Goal: Find specific page/section: Find specific page/section

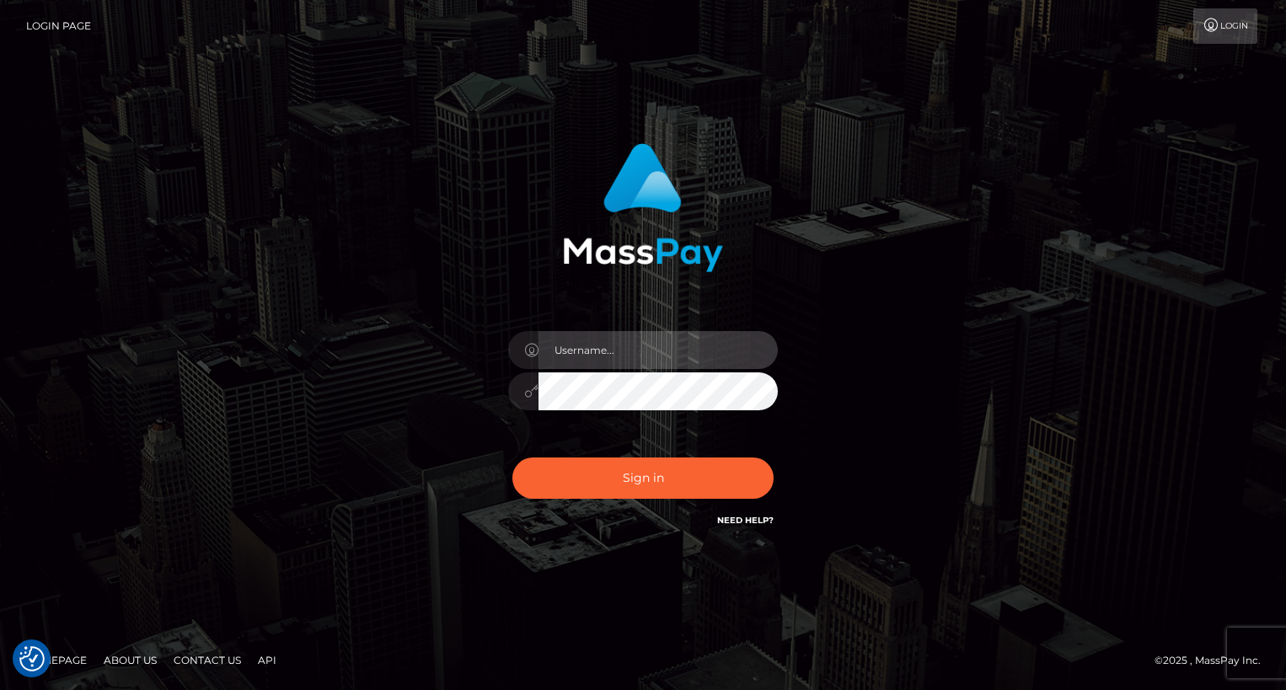
click at [663, 344] on input "text" at bounding box center [658, 350] width 239 height 38
type input "oli.fanvue"
click at [682, 354] on input "text" at bounding box center [658, 350] width 239 height 38
type input "oli.fanvue"
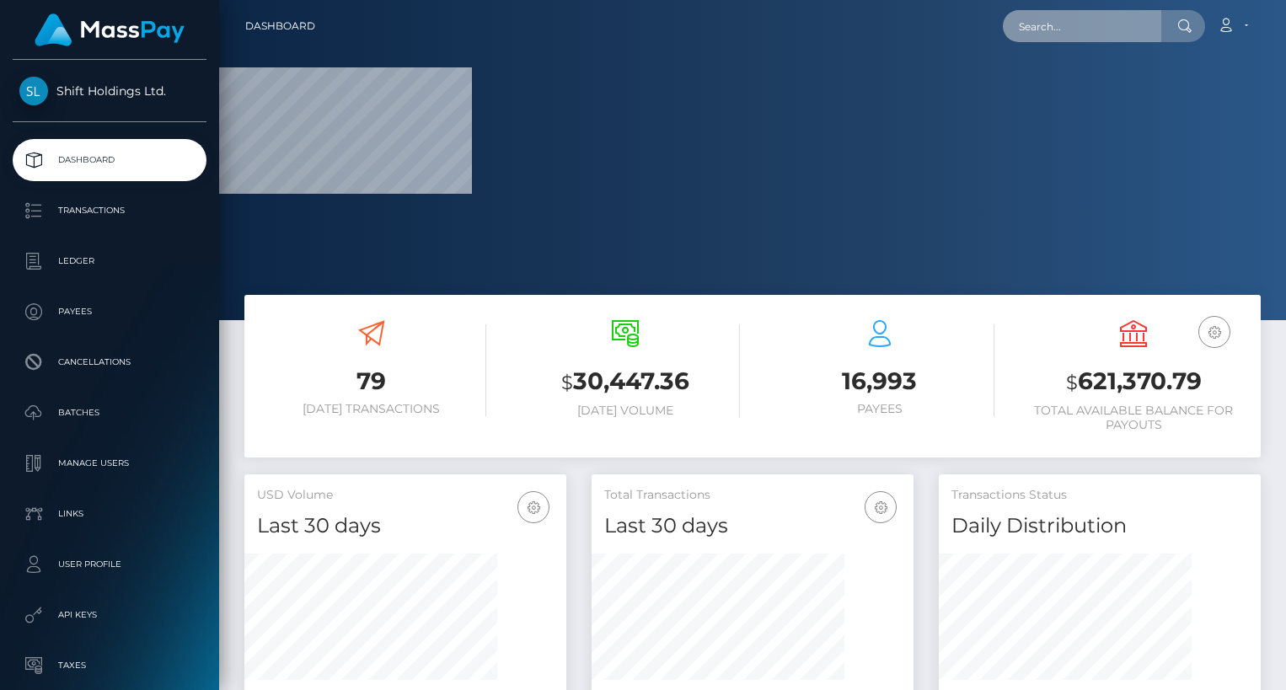
click at [1114, 31] on input "text" at bounding box center [1082, 26] width 158 height 32
paste input "joanne803@btinternet.com"
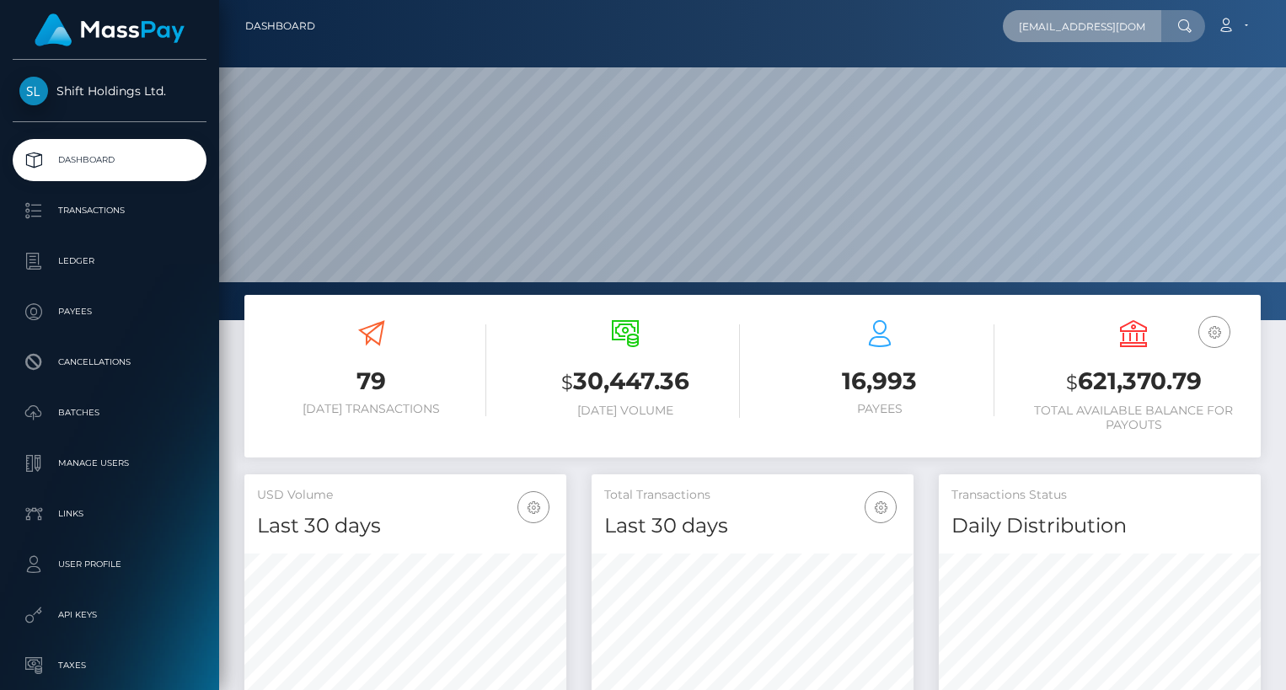
scroll to position [298, 322]
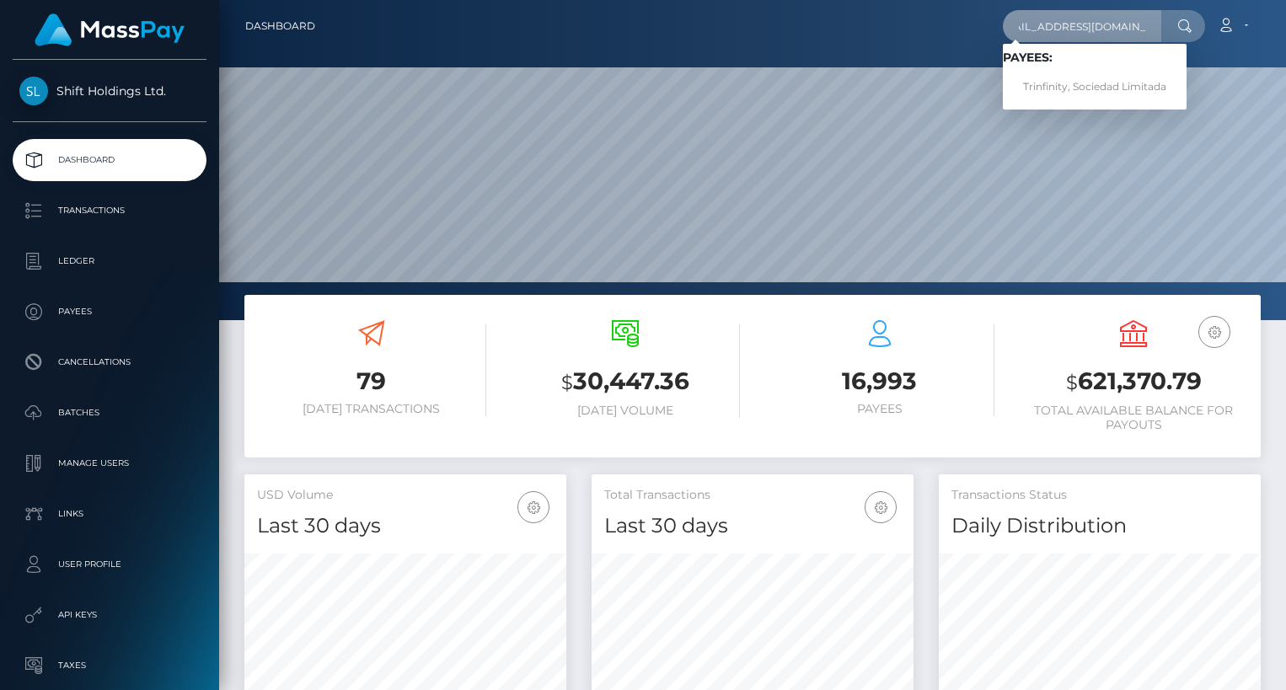
type input "joanne803@btinternet.com"
click at [1104, 90] on link "Trinfinity, Sociedad Limitada" at bounding box center [1095, 87] width 184 height 31
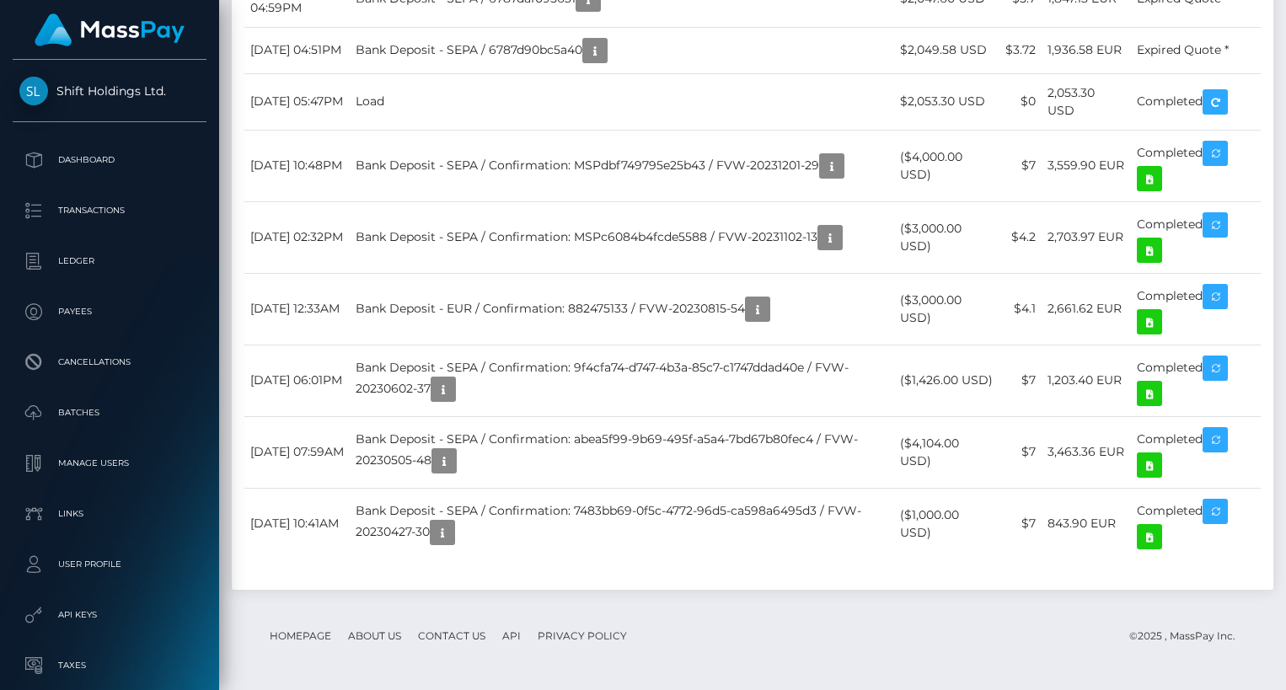
scroll to position [6668, 0]
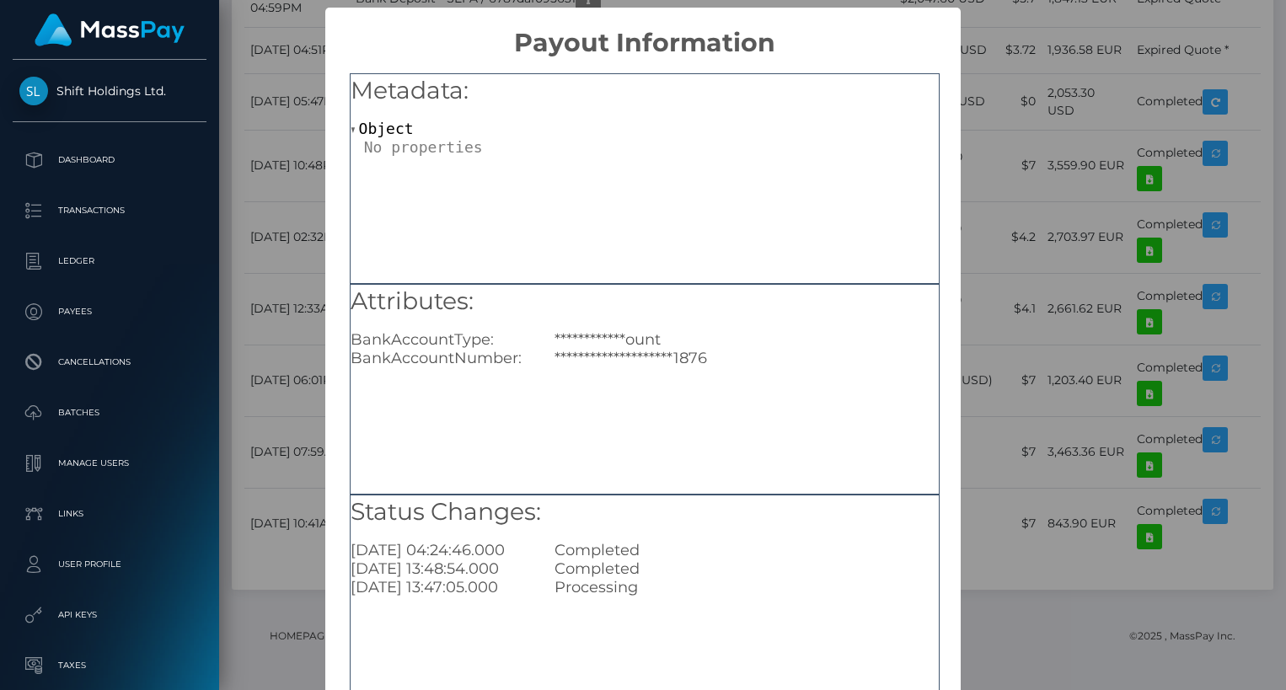
click at [1023, 326] on div "**********" at bounding box center [643, 345] width 1286 height 690
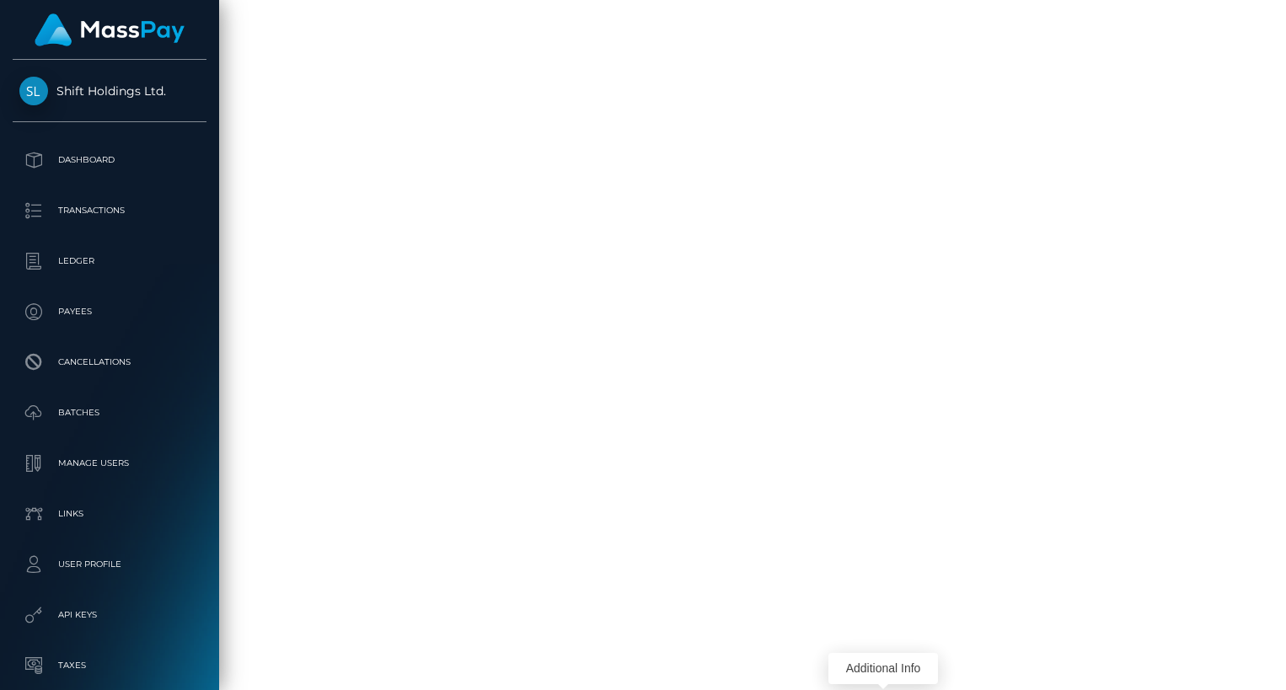
scroll to position [6904, 0]
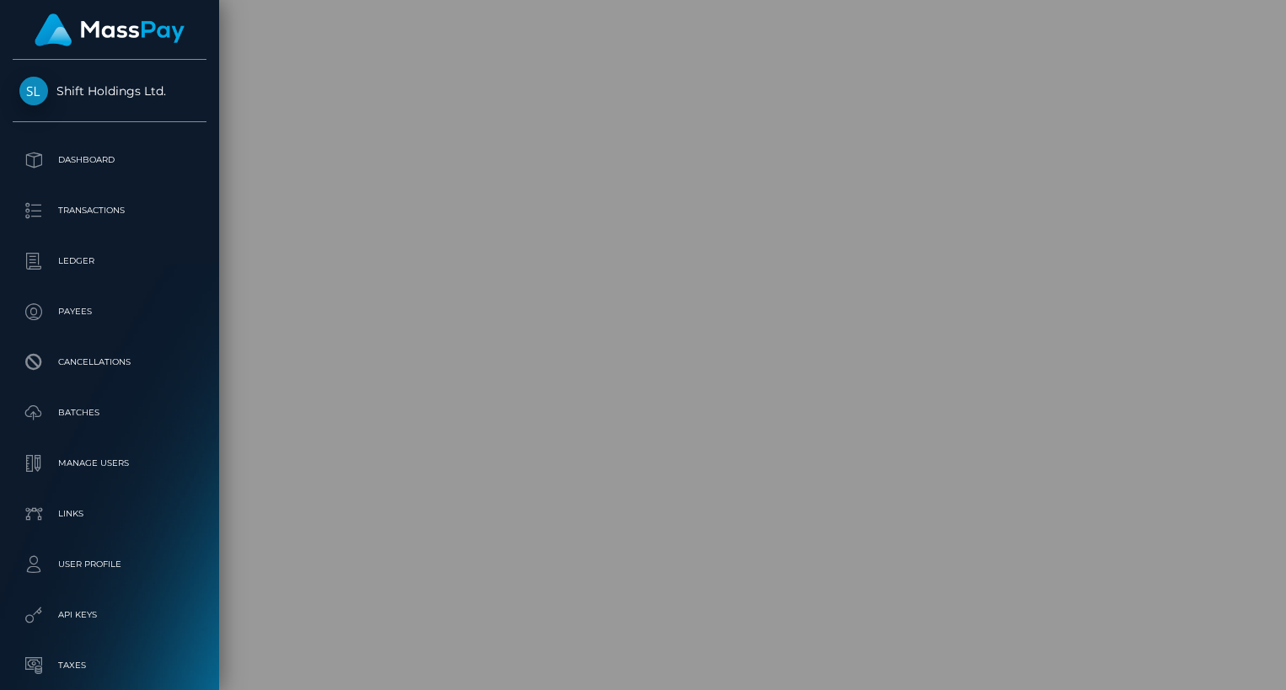
scroll to position [0, 0]
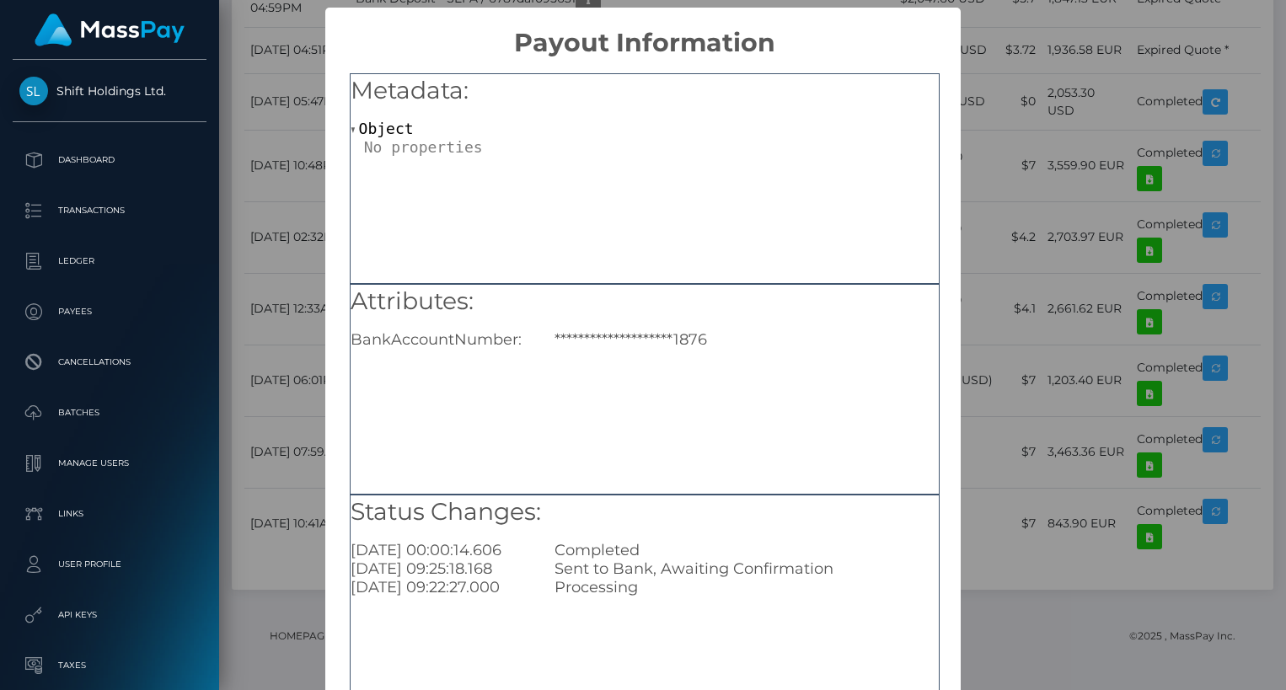
click at [999, 214] on div "**********" at bounding box center [643, 345] width 1286 height 690
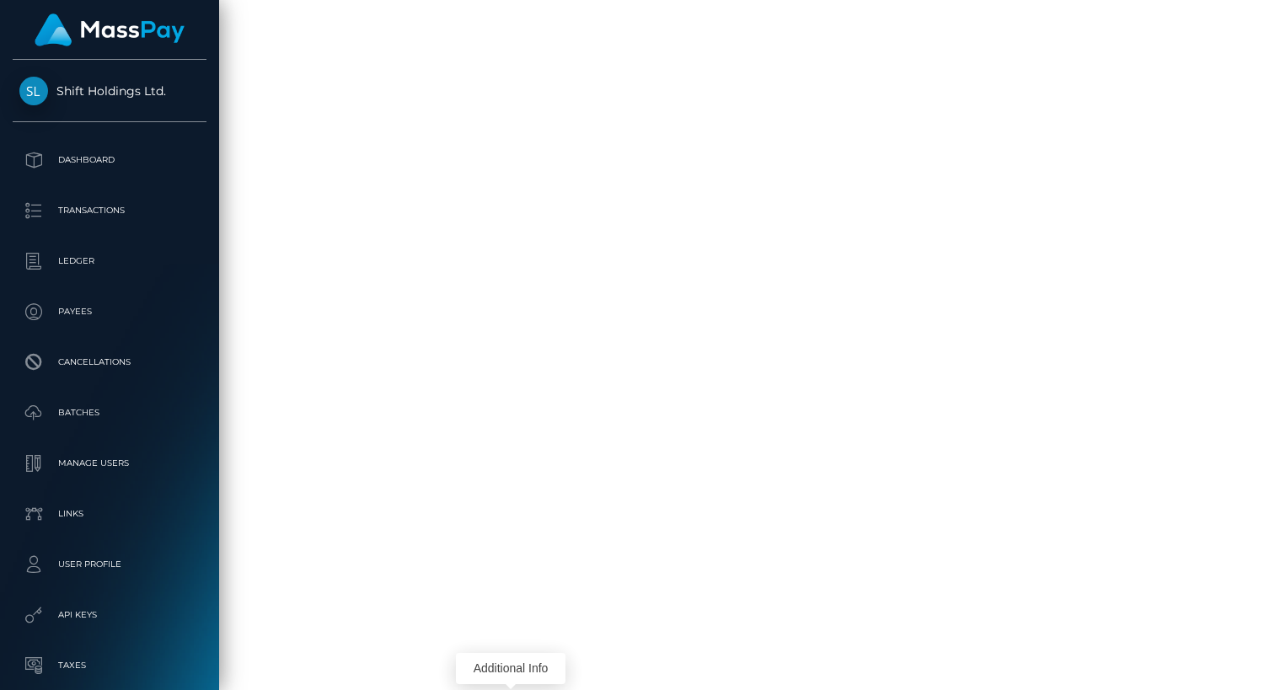
scroll to position [6777, 0]
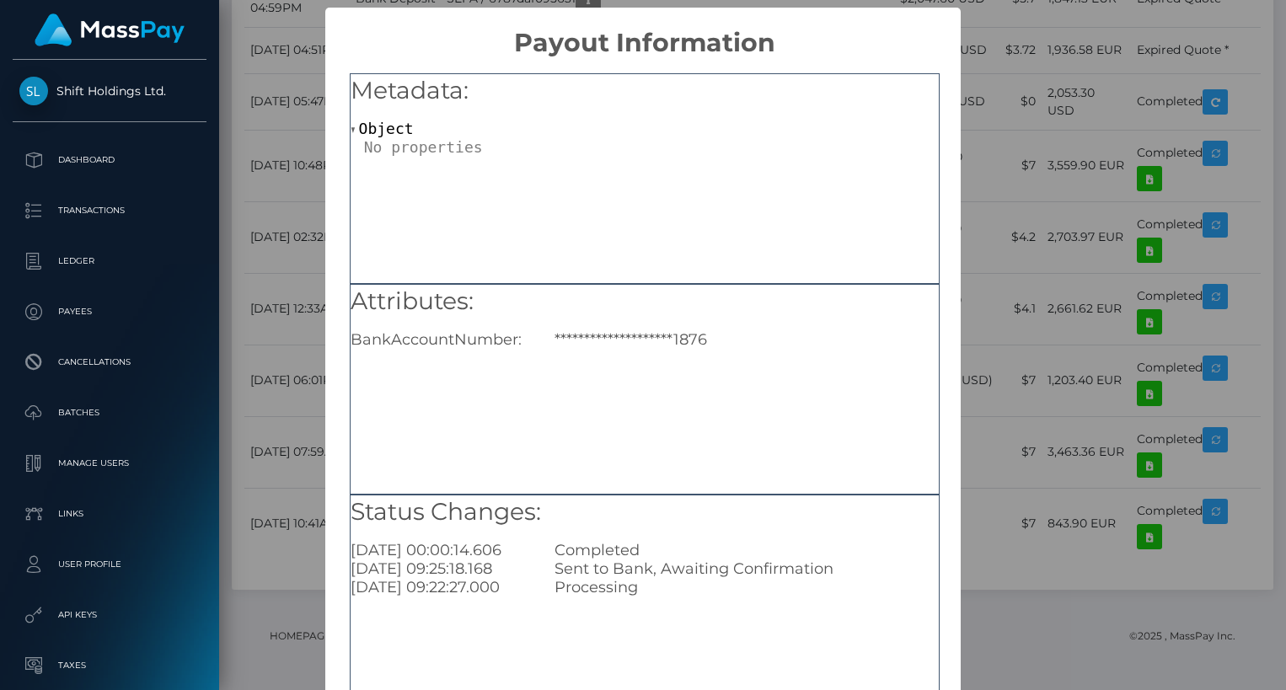
click at [1010, 288] on div "**********" at bounding box center [643, 345] width 1286 height 690
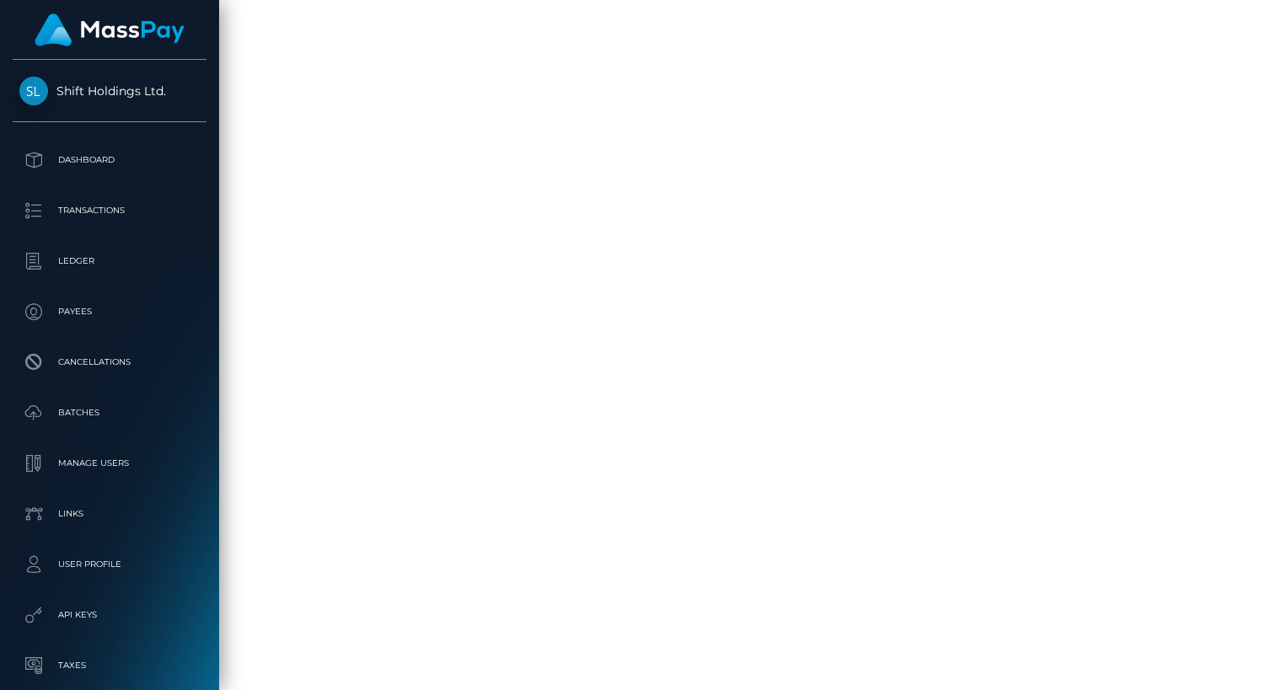
scroll to position [5914, 0]
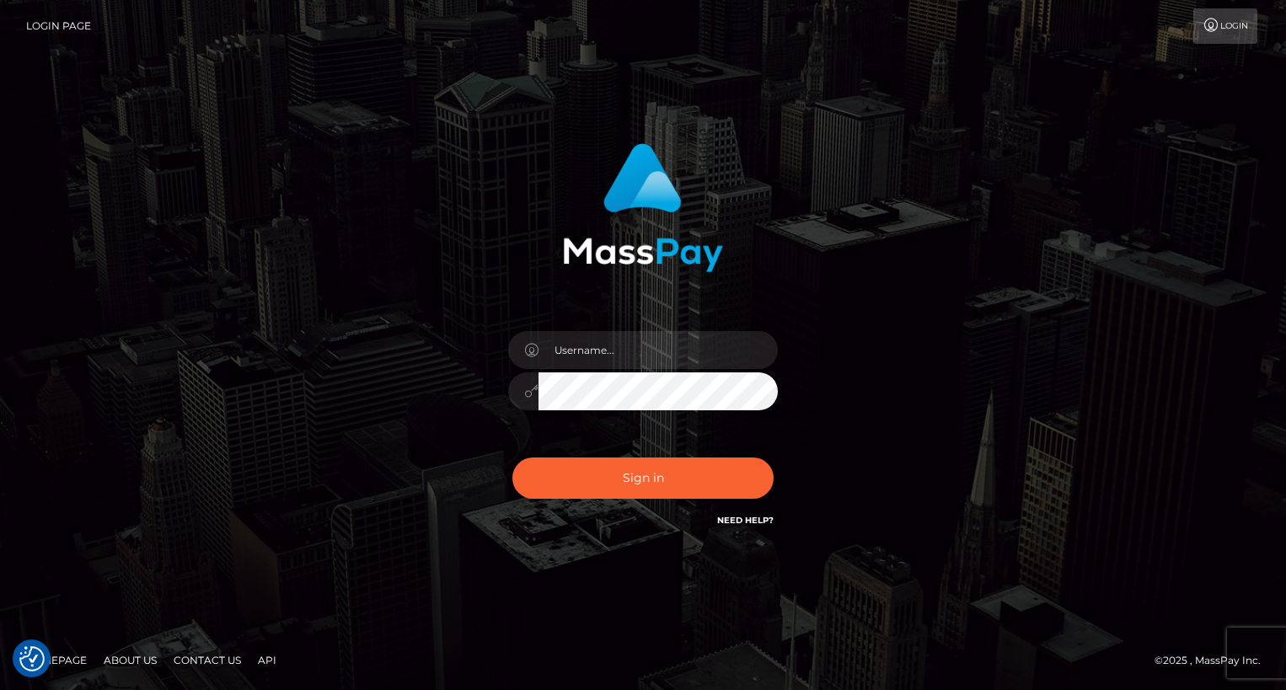
click at [1265, 277] on div "Sign in" at bounding box center [643, 345] width 1286 height 682
click at [641, 345] on input "text" at bounding box center [658, 350] width 239 height 38
type input "oli.fanvue"
click at [631, 352] on input "text" at bounding box center [658, 350] width 239 height 38
type input "oli.fanvue"
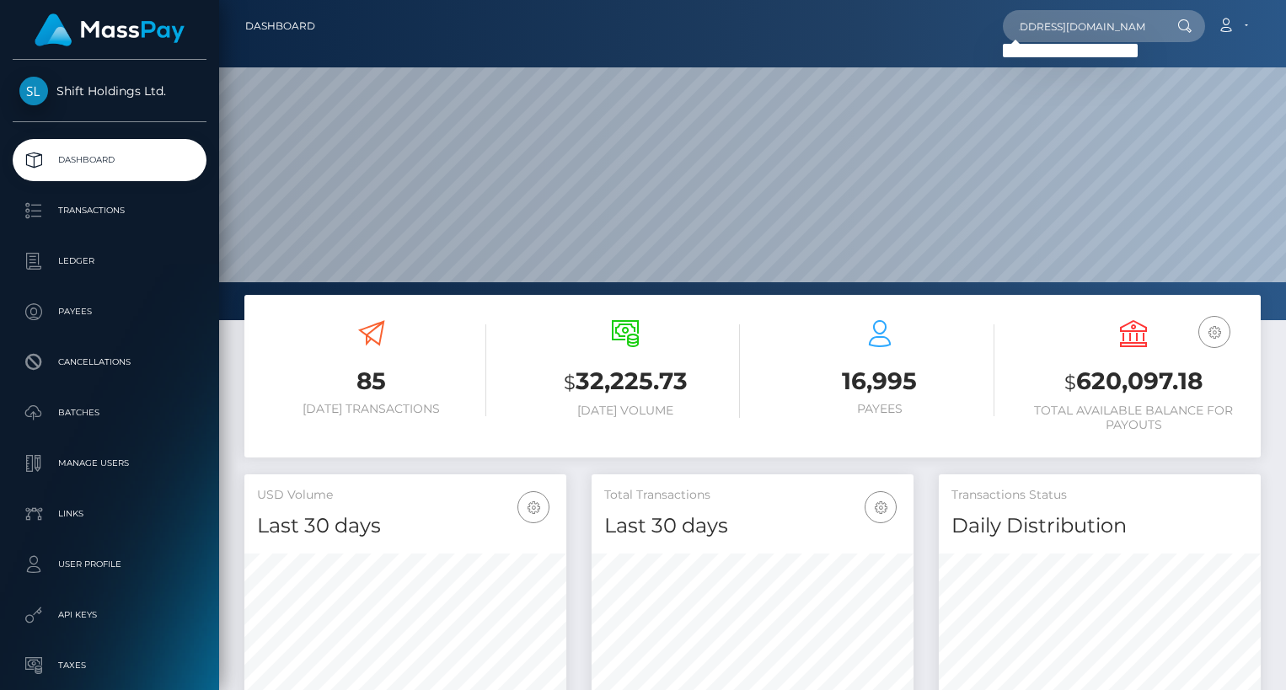
scroll to position [0, 60]
type input "[EMAIL_ADDRESS][DOMAIN_NAME]"
click at [1079, 84] on link "Briana Sheehan" at bounding box center [1070, 87] width 135 height 31
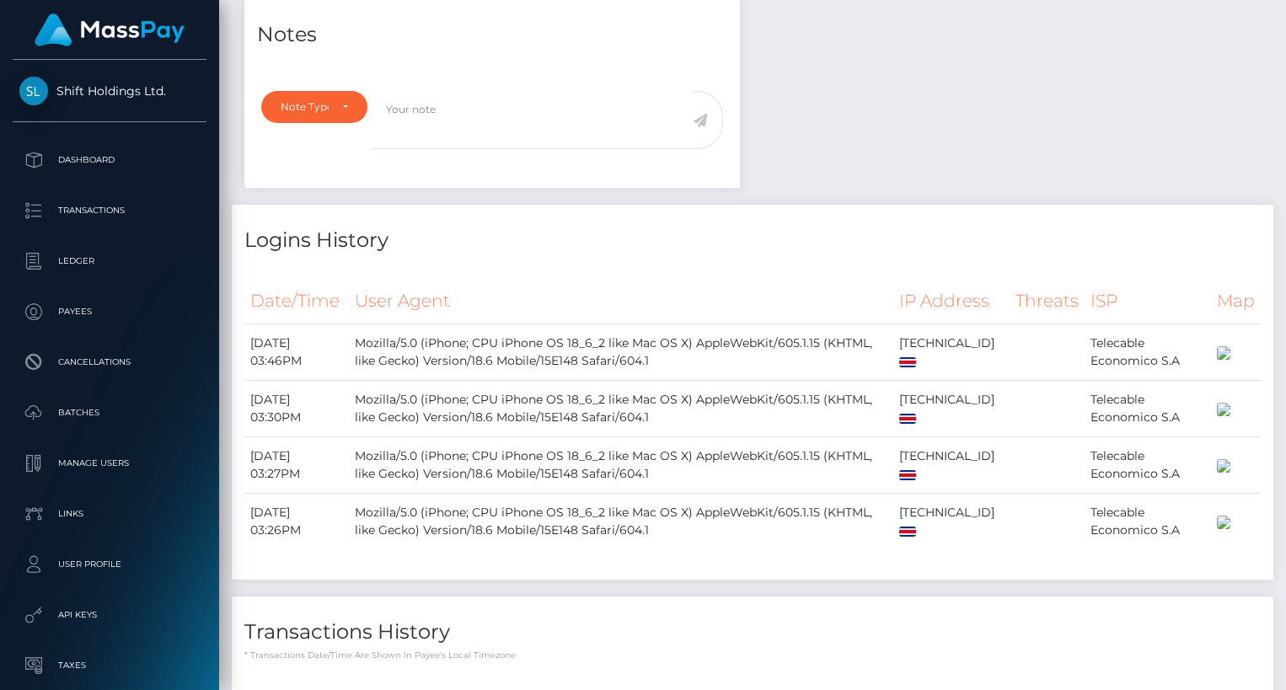
scroll to position [1211, 0]
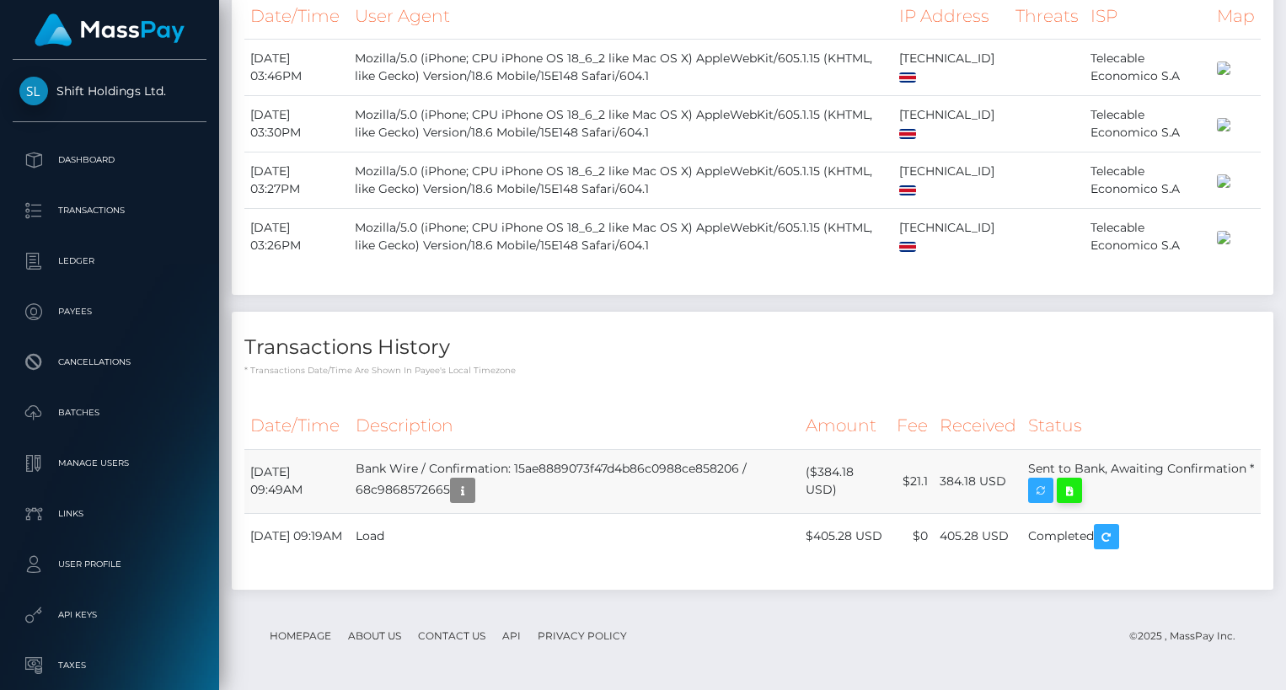
click at [1080, 481] on icon at bounding box center [1070, 491] width 20 height 21
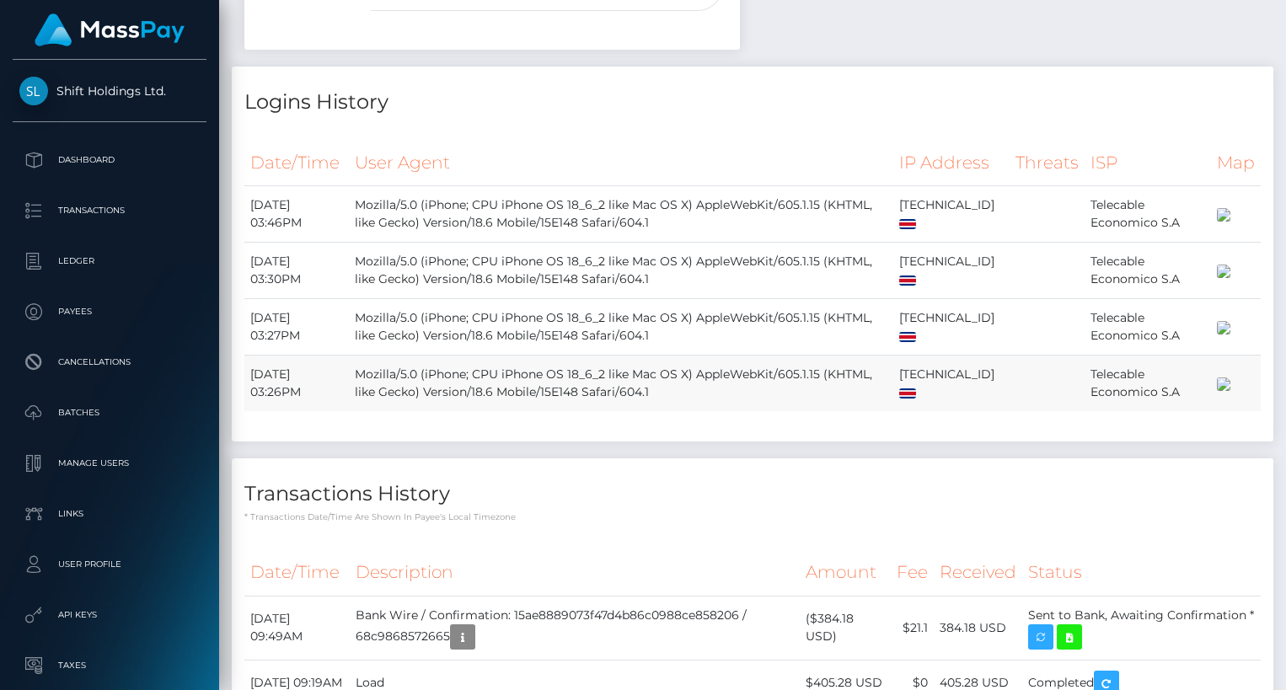
scroll to position [960, 0]
